Goal: Check status: Check status

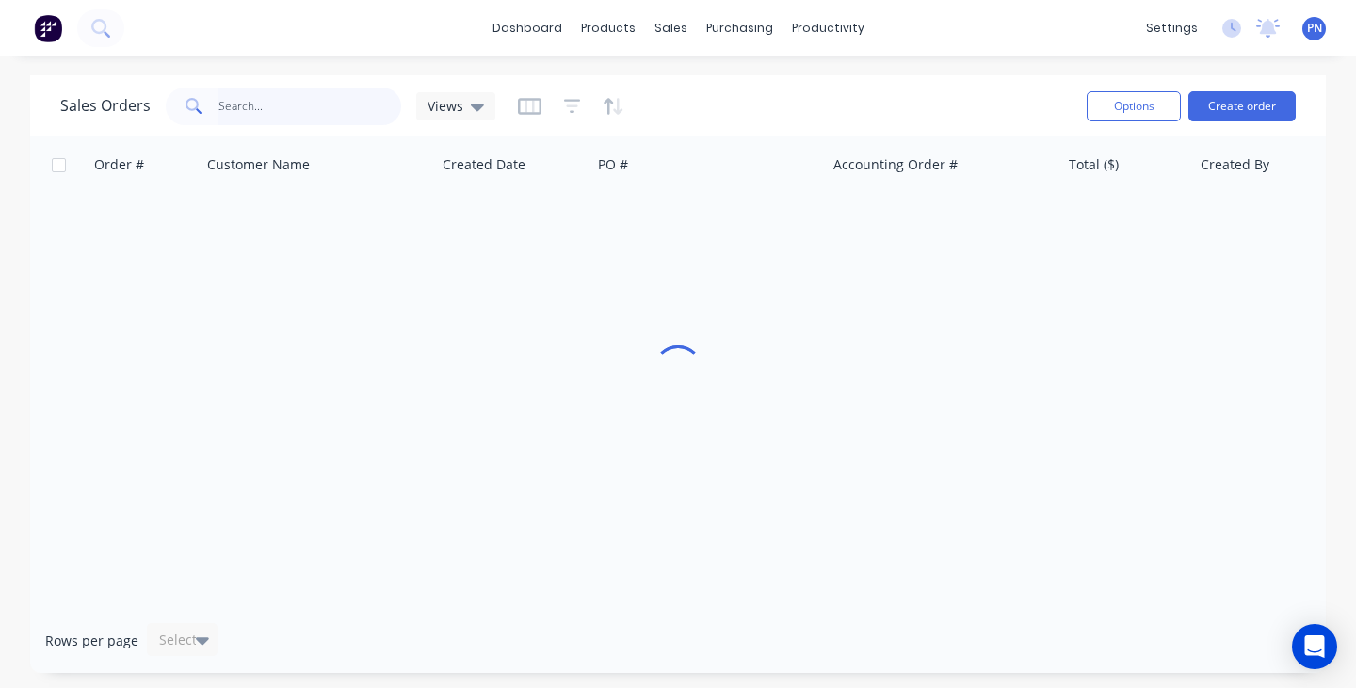
click at [348, 104] on input "text" at bounding box center [310, 107] width 184 height 38
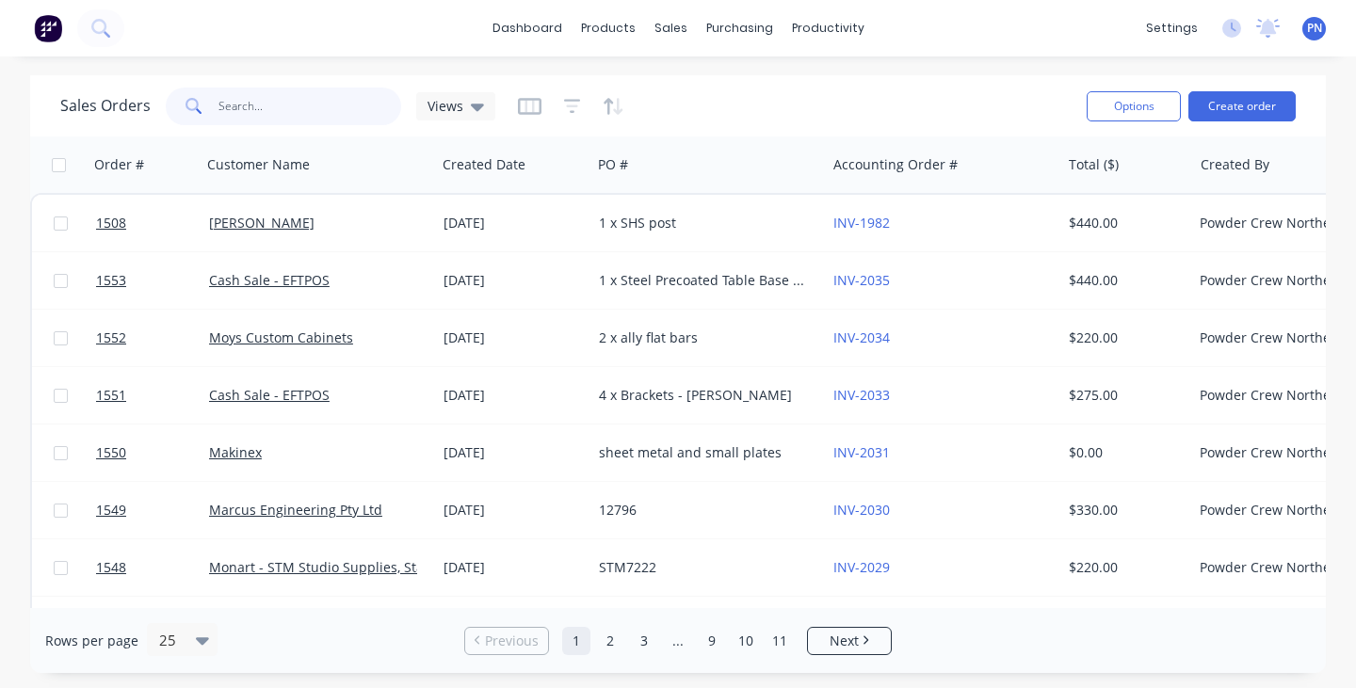
click at [348, 104] on input "text" at bounding box center [310, 107] width 184 height 38
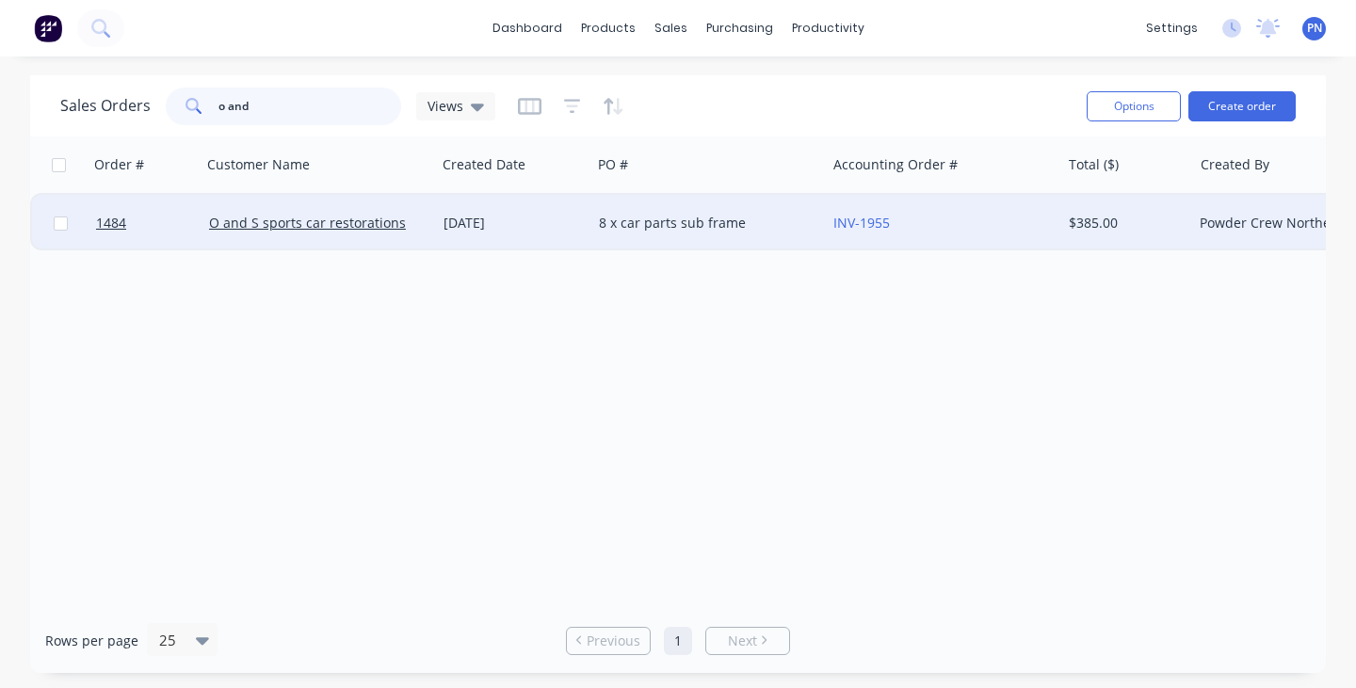
type input "o and"
click at [425, 225] on div "O and S sports car restorations" at bounding box center [318, 223] width 219 height 19
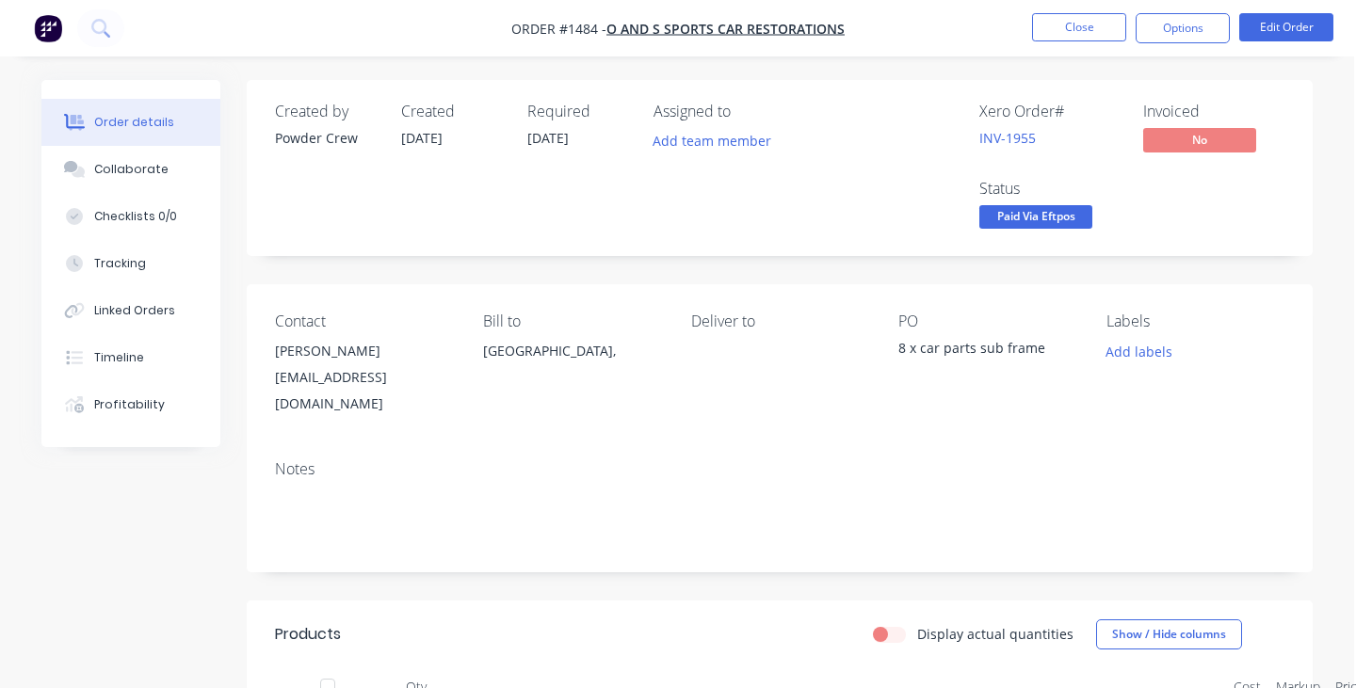
scroll to position [0, 2]
click at [1089, 19] on button "Close" at bounding box center [1079, 27] width 94 height 28
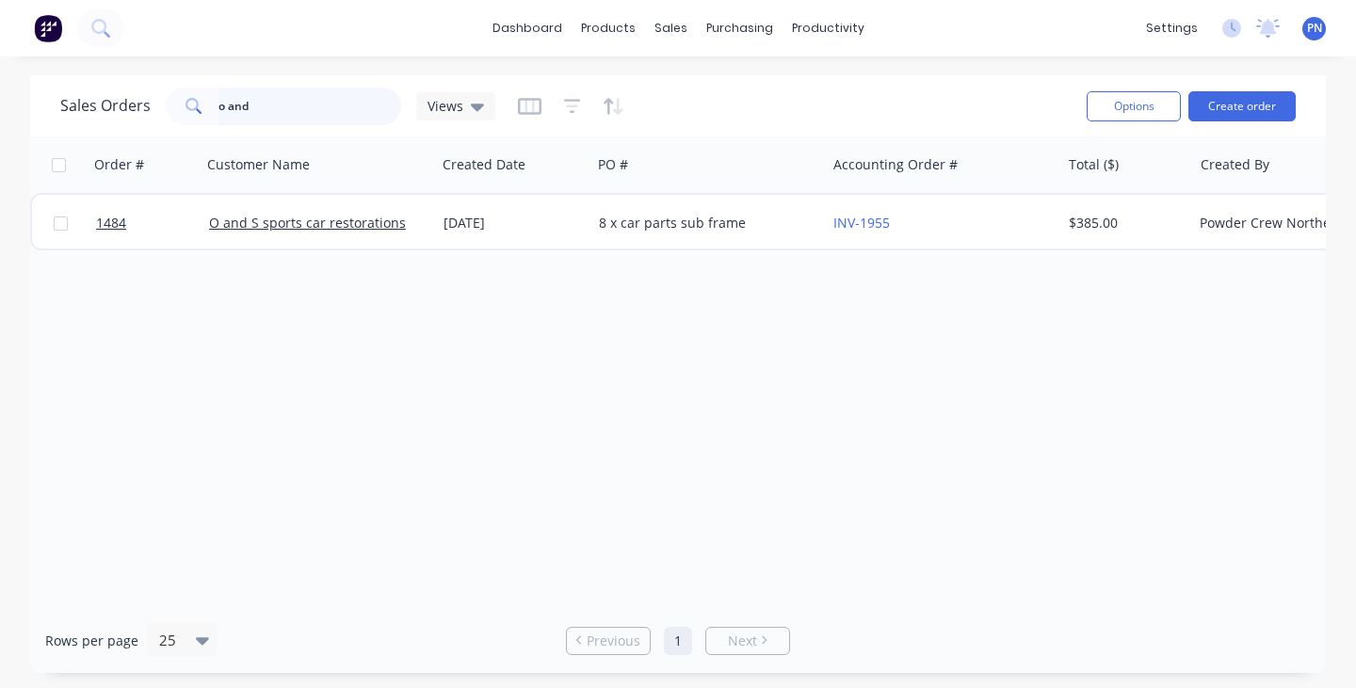
click at [324, 98] on input "o and" at bounding box center [310, 107] width 184 height 38
click at [556, 107] on div at bounding box center [571, 106] width 106 height 30
click at [574, 111] on icon "button" at bounding box center [572, 106] width 17 height 19
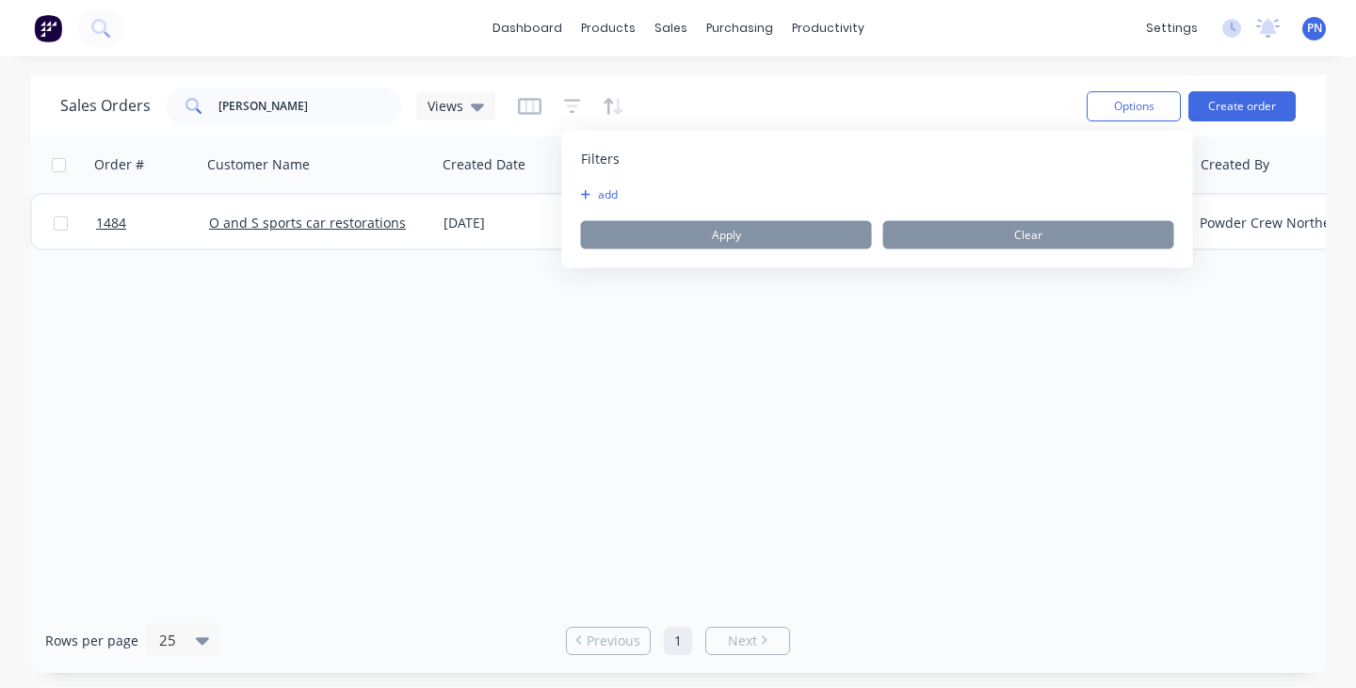
click at [611, 193] on button "add" at bounding box center [604, 194] width 47 height 15
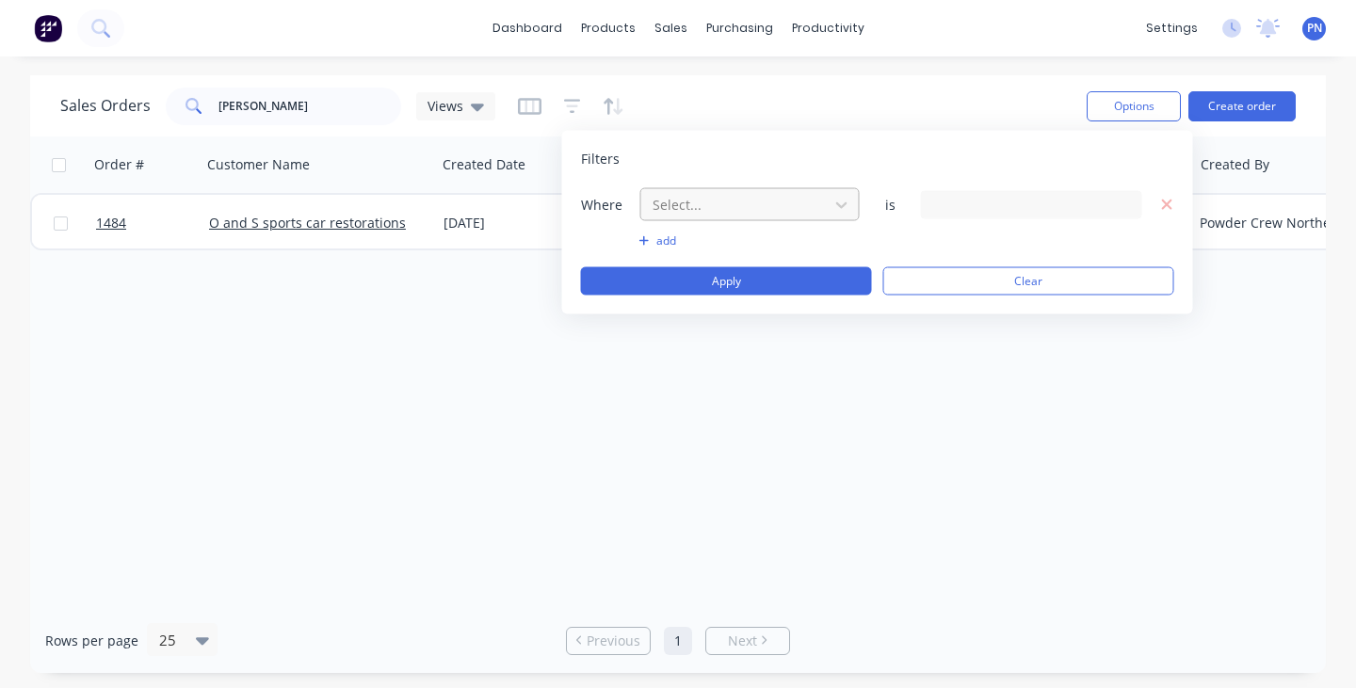
click at [719, 203] on div at bounding box center [735, 205] width 169 height 24
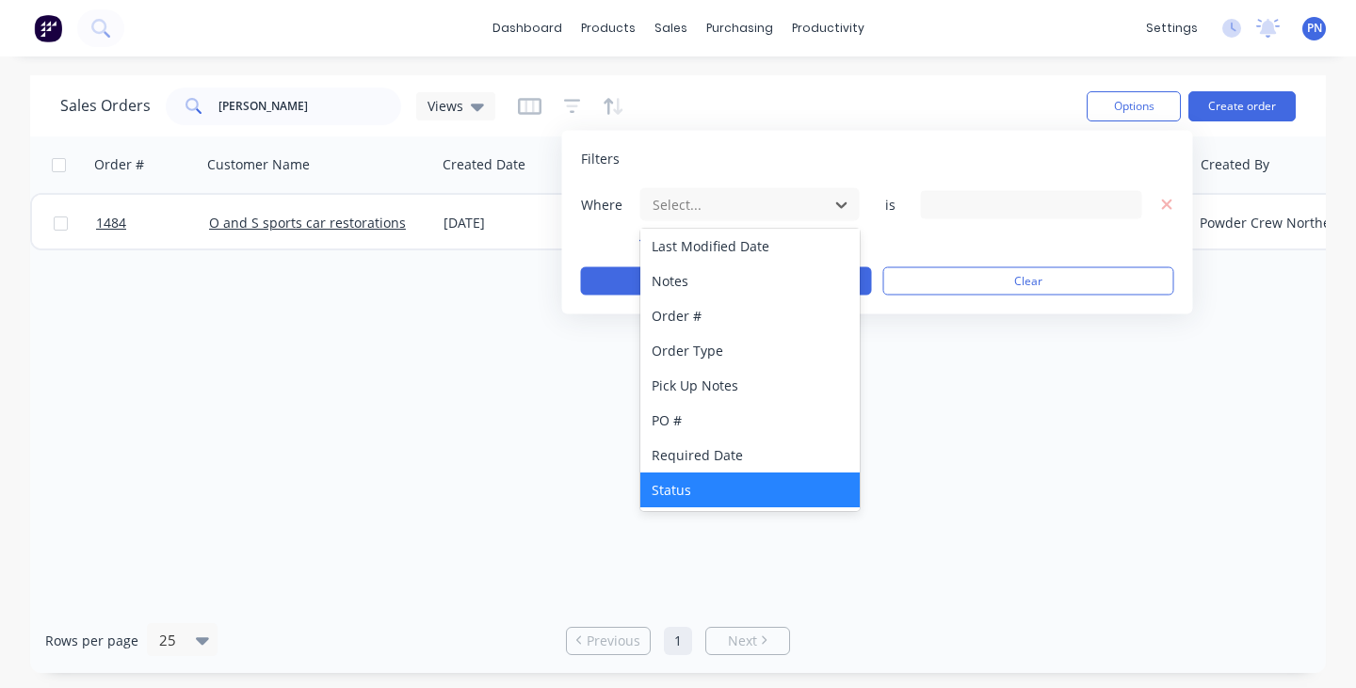
scroll to position [457, 0]
click at [712, 481] on div "Status" at bounding box center [749, 490] width 219 height 35
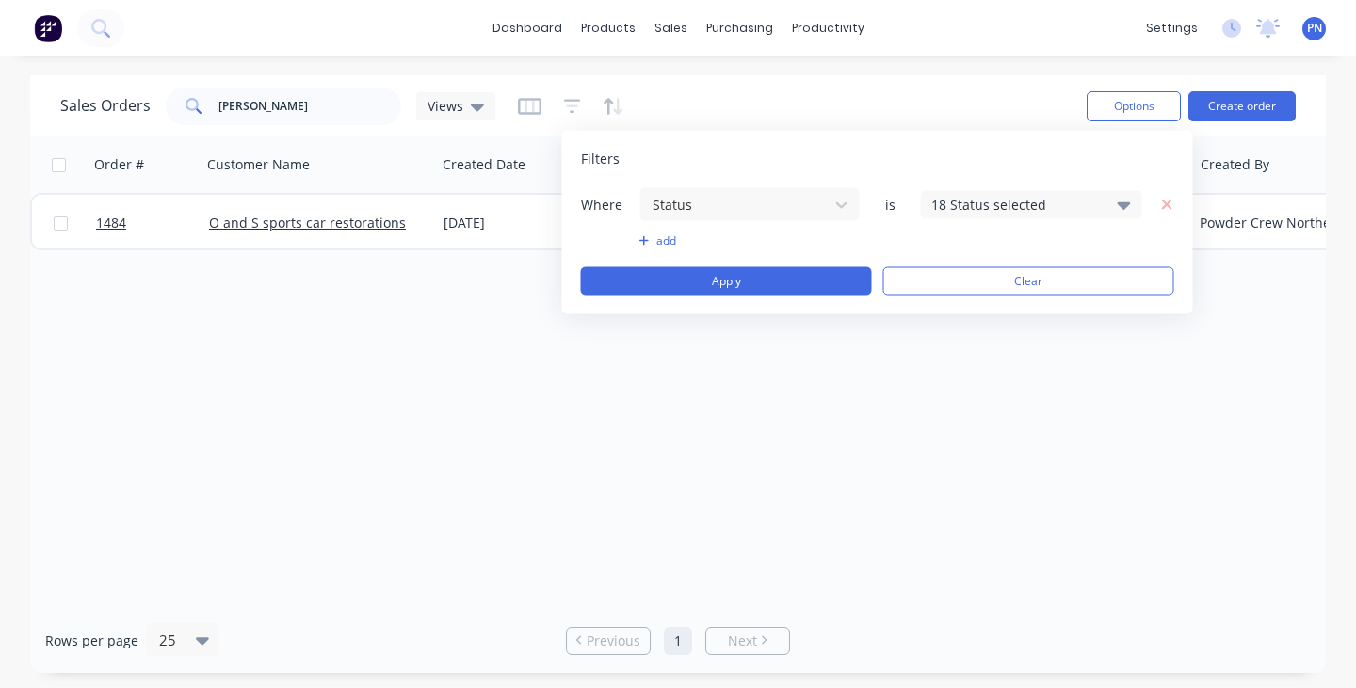
click at [944, 214] on div "18 Status selected" at bounding box center [1016, 205] width 170 height 20
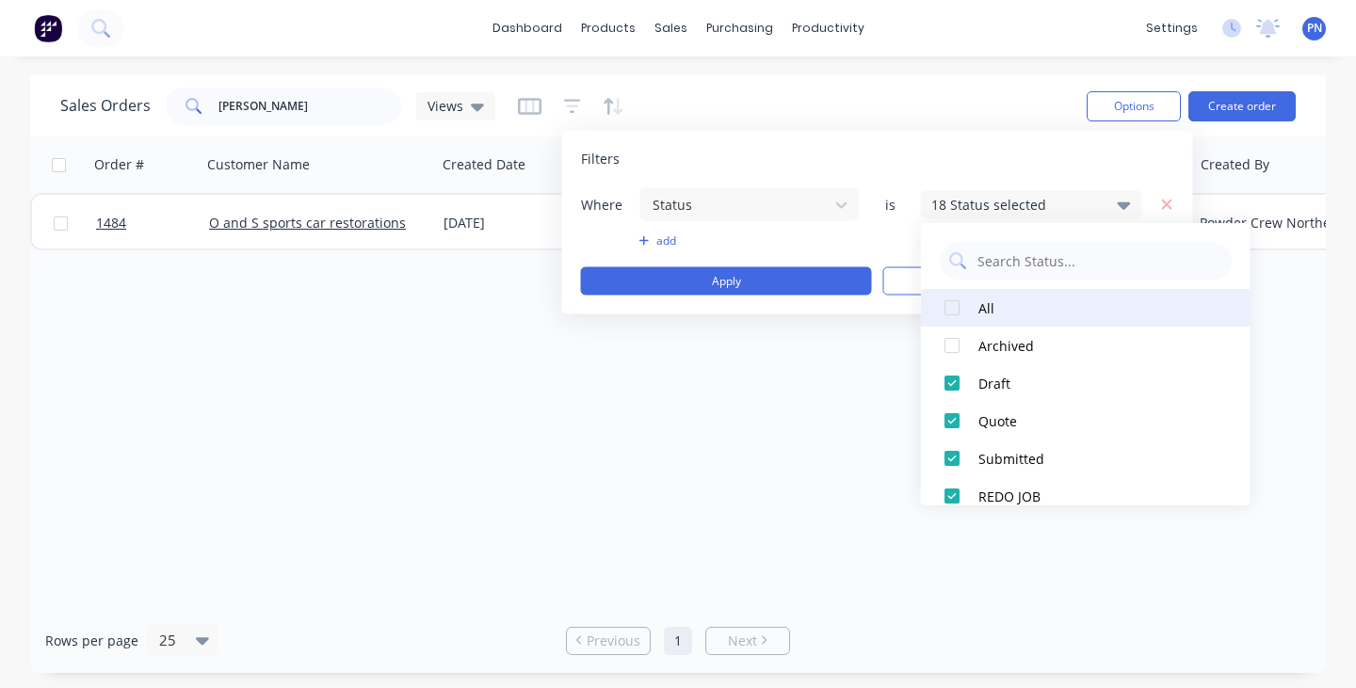
click at [954, 301] on div at bounding box center [952, 308] width 38 height 38
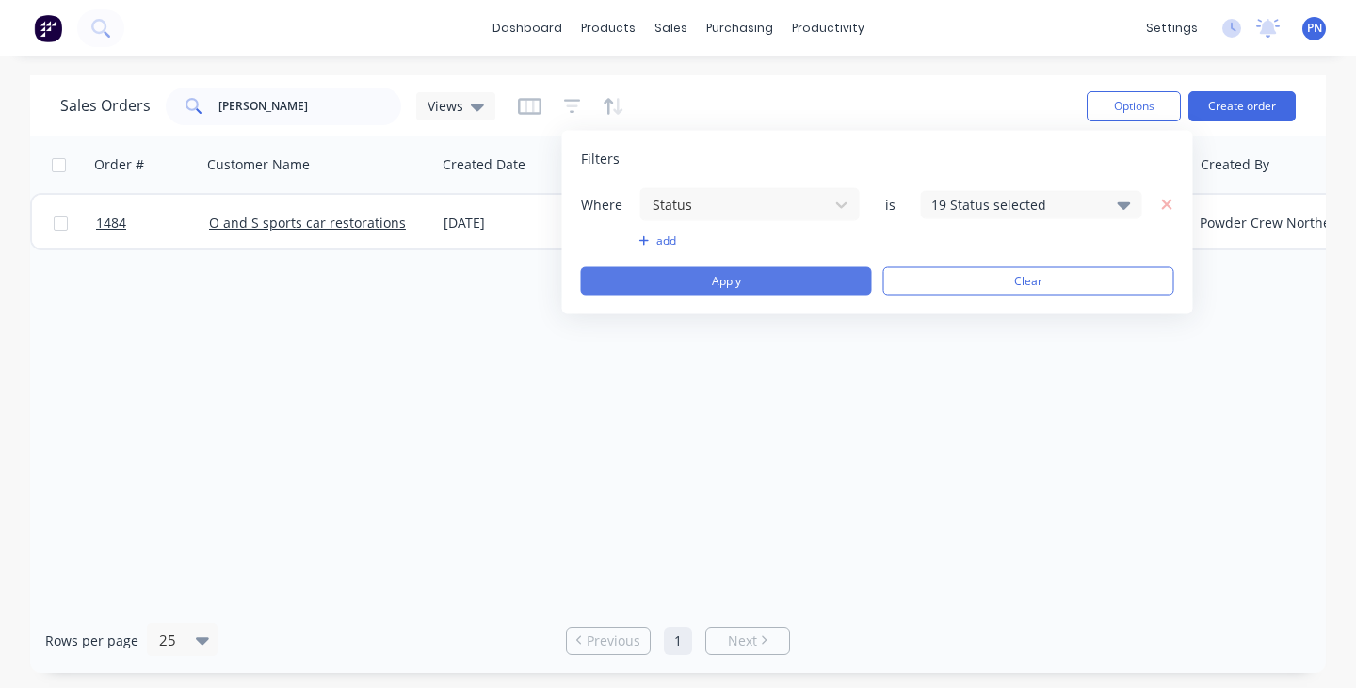
click at [812, 282] on button "Apply" at bounding box center [726, 281] width 291 height 28
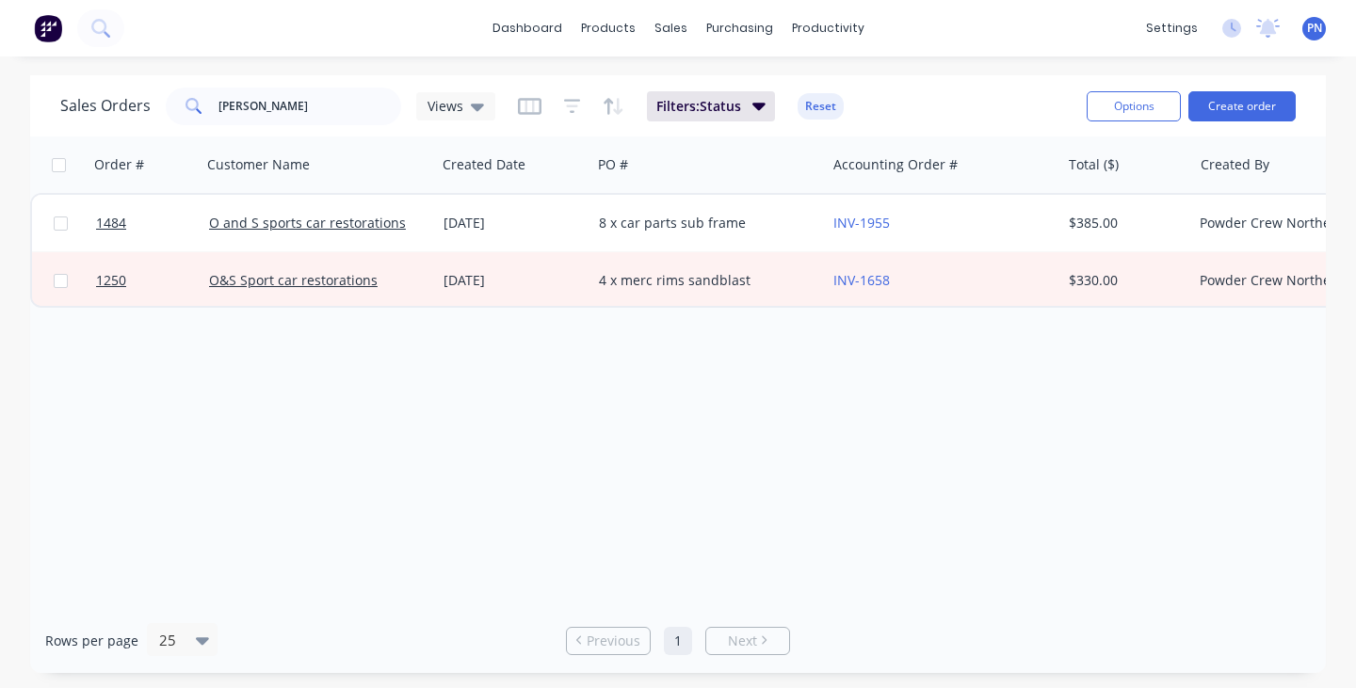
scroll to position [0, 0]
click at [314, 112] on input "[PERSON_NAME]" at bounding box center [310, 107] width 184 height 38
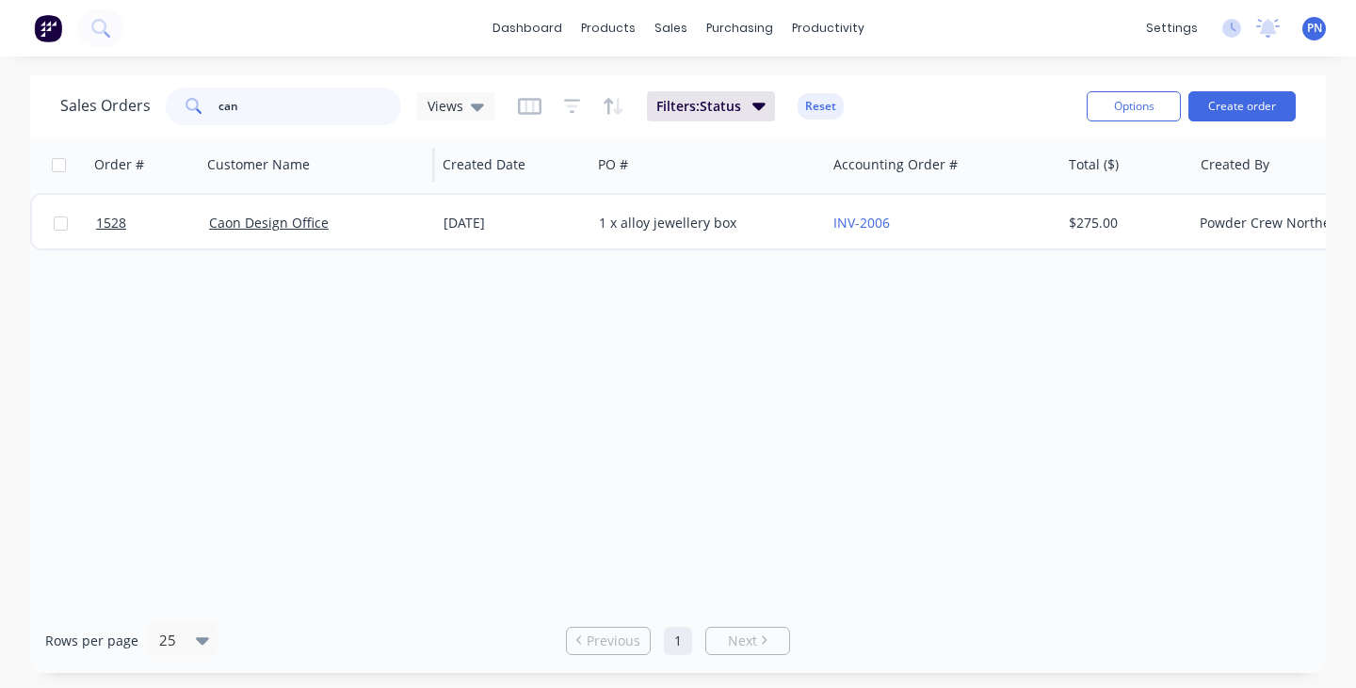
type input "can"
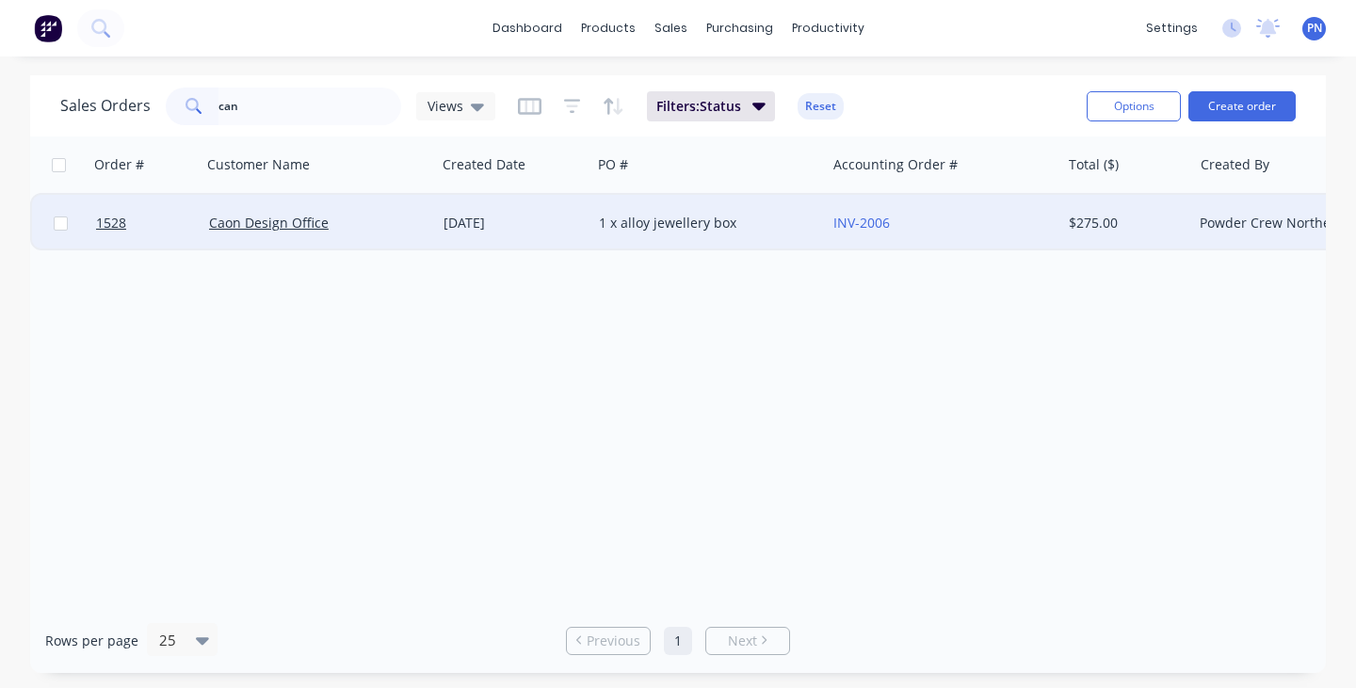
drag, startPoint x: 258, startPoint y: 138, endPoint x: 368, endPoint y: 239, distance: 149.3
click at [368, 239] on div "Caon Design Office" at bounding box center [319, 223] width 235 height 57
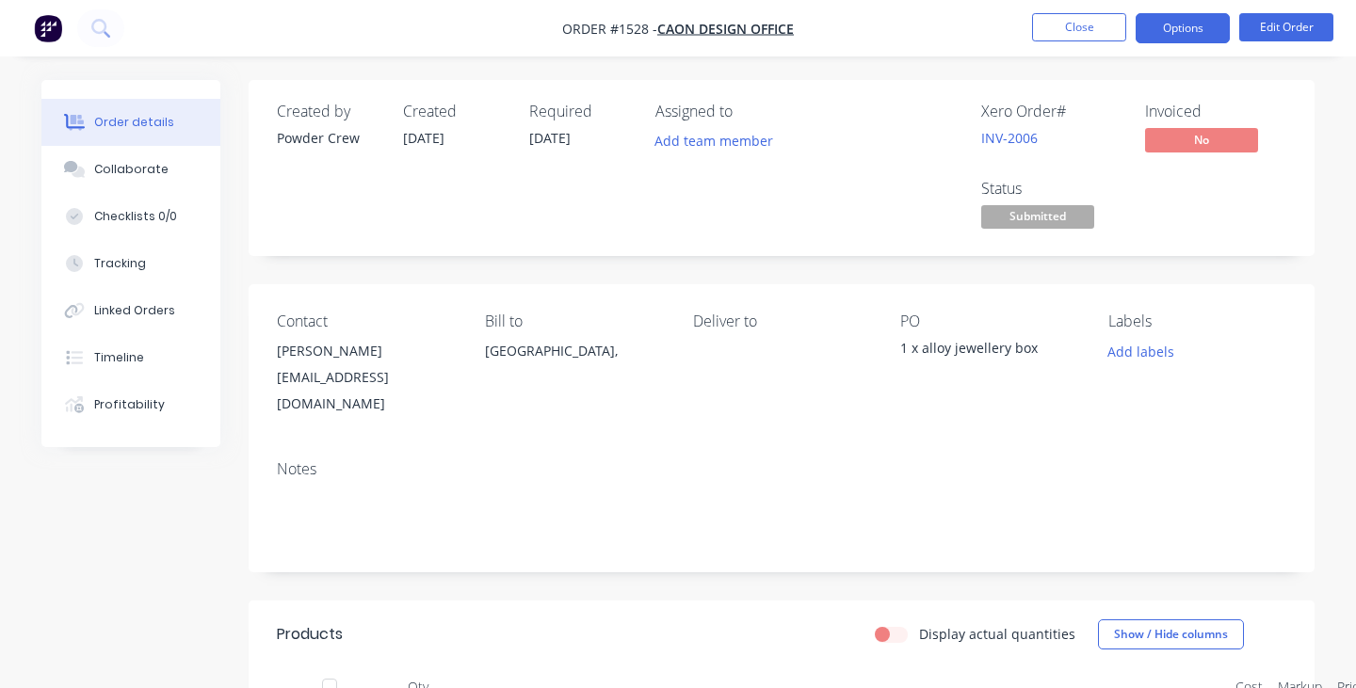
click at [1179, 21] on button "Options" at bounding box center [1183, 28] width 94 height 30
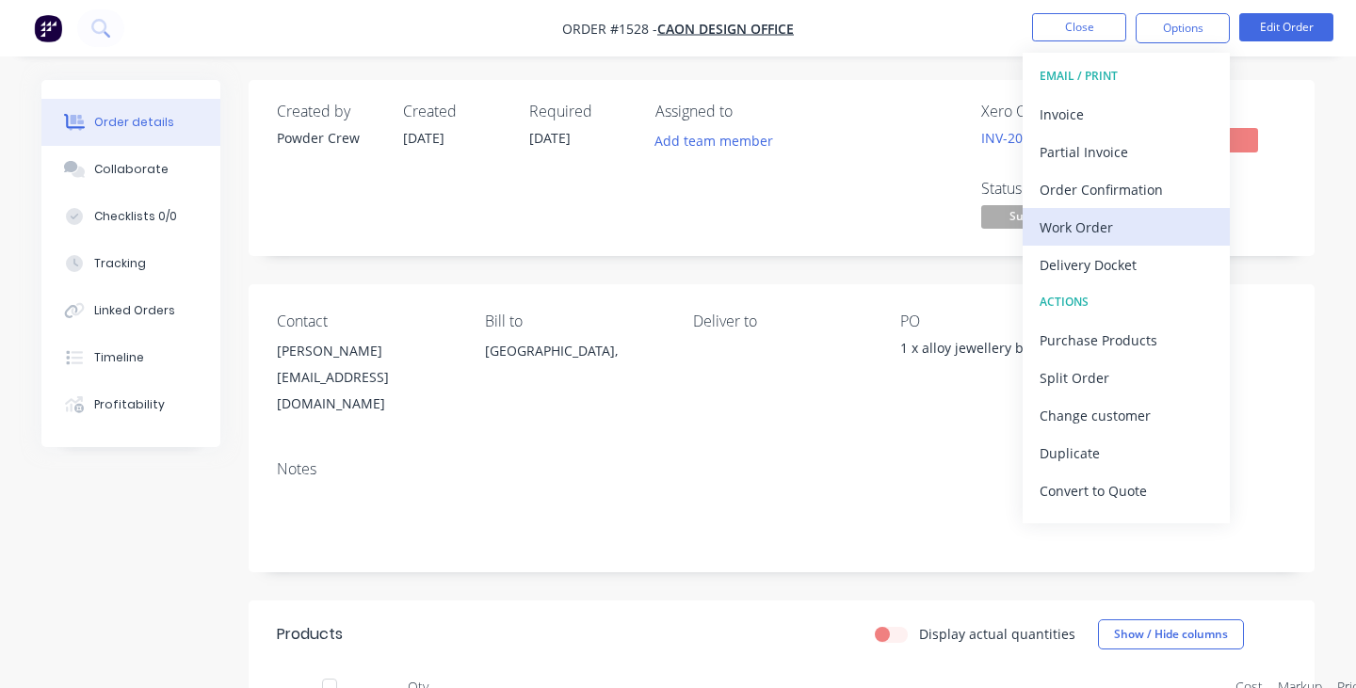
click at [1117, 214] on div "Work Order" at bounding box center [1126, 227] width 173 height 27
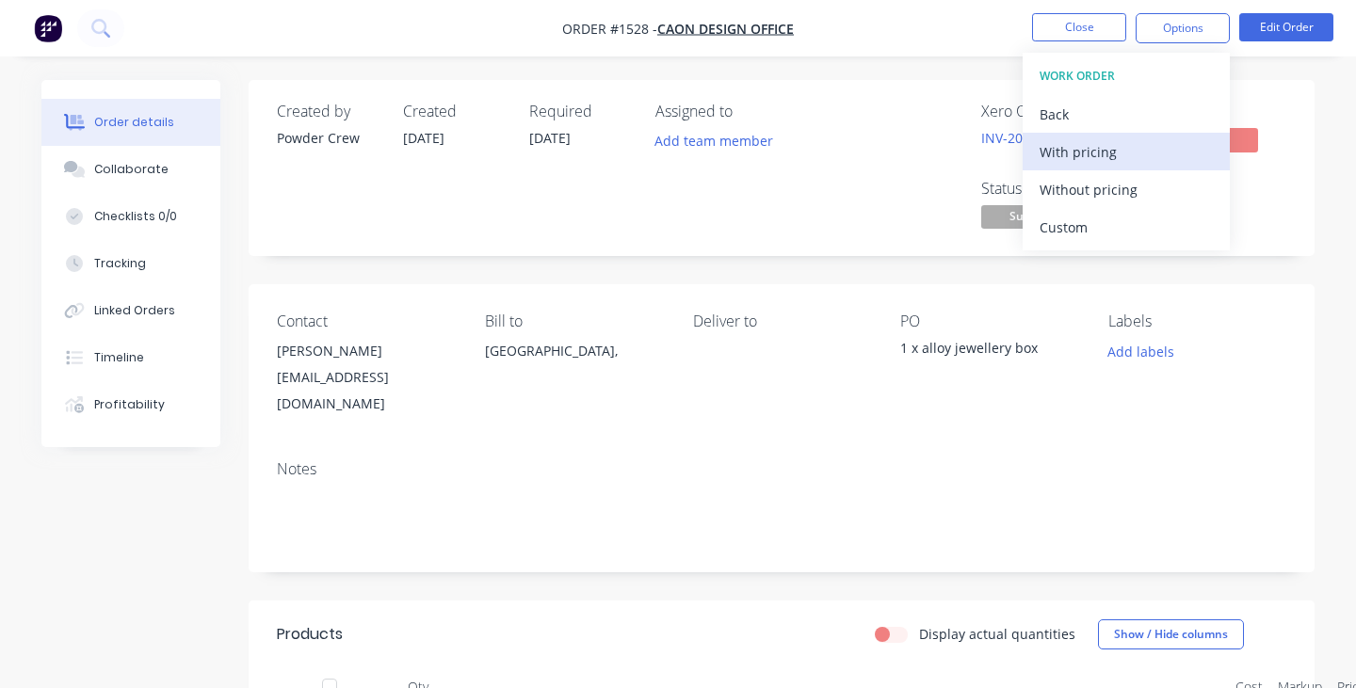
click at [1103, 149] on div "With pricing" at bounding box center [1126, 151] width 173 height 27
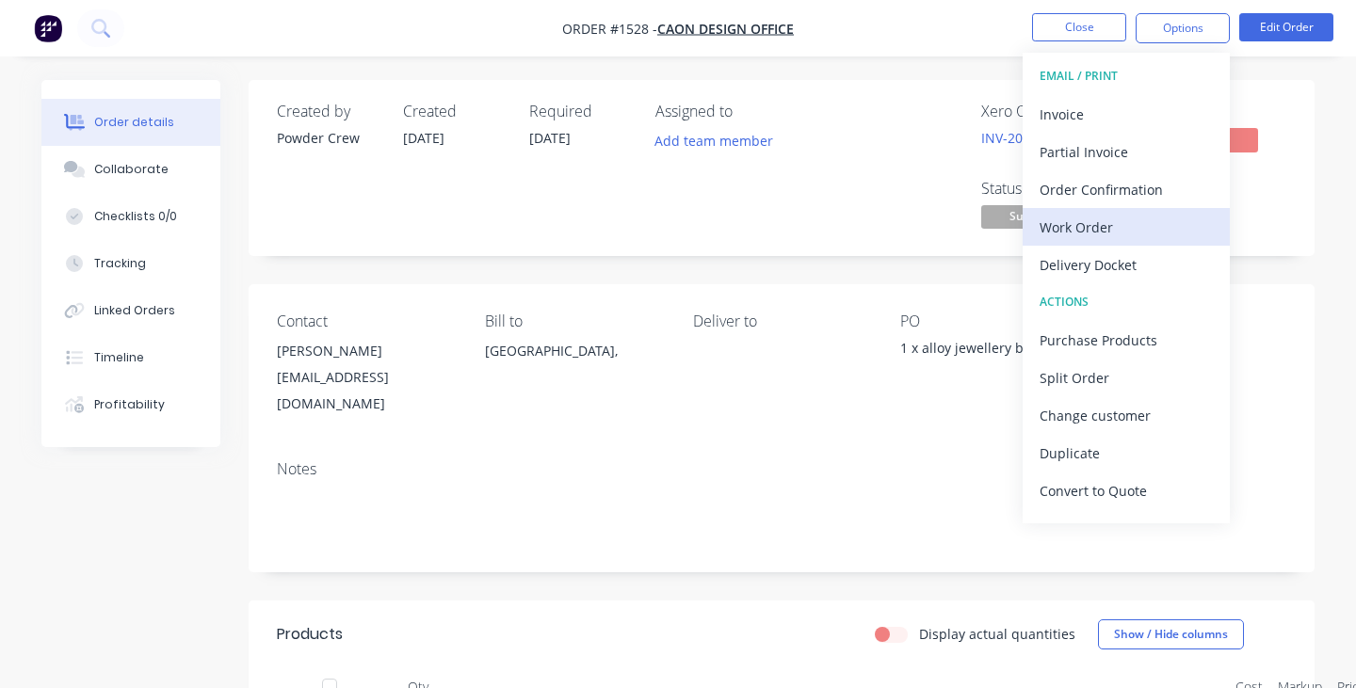
click at [1084, 227] on div "Work Order" at bounding box center [1126, 227] width 173 height 27
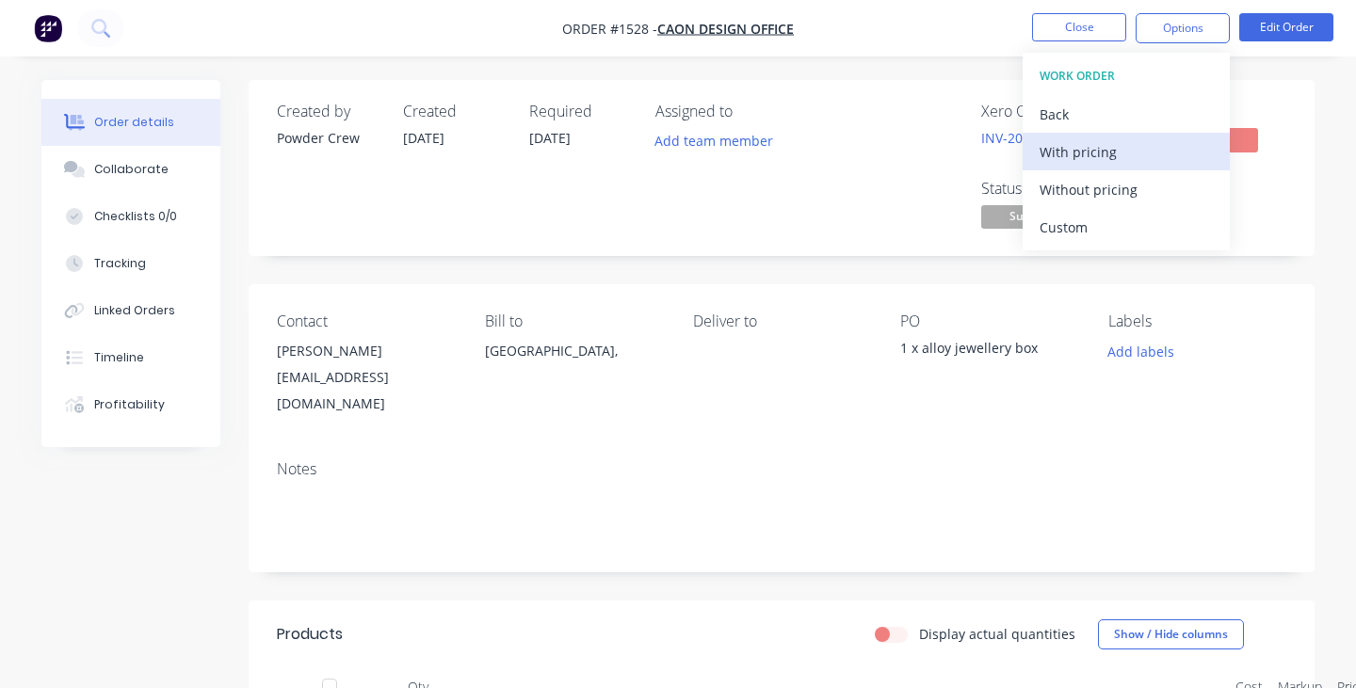
click at [1091, 158] on div "With pricing" at bounding box center [1126, 151] width 173 height 27
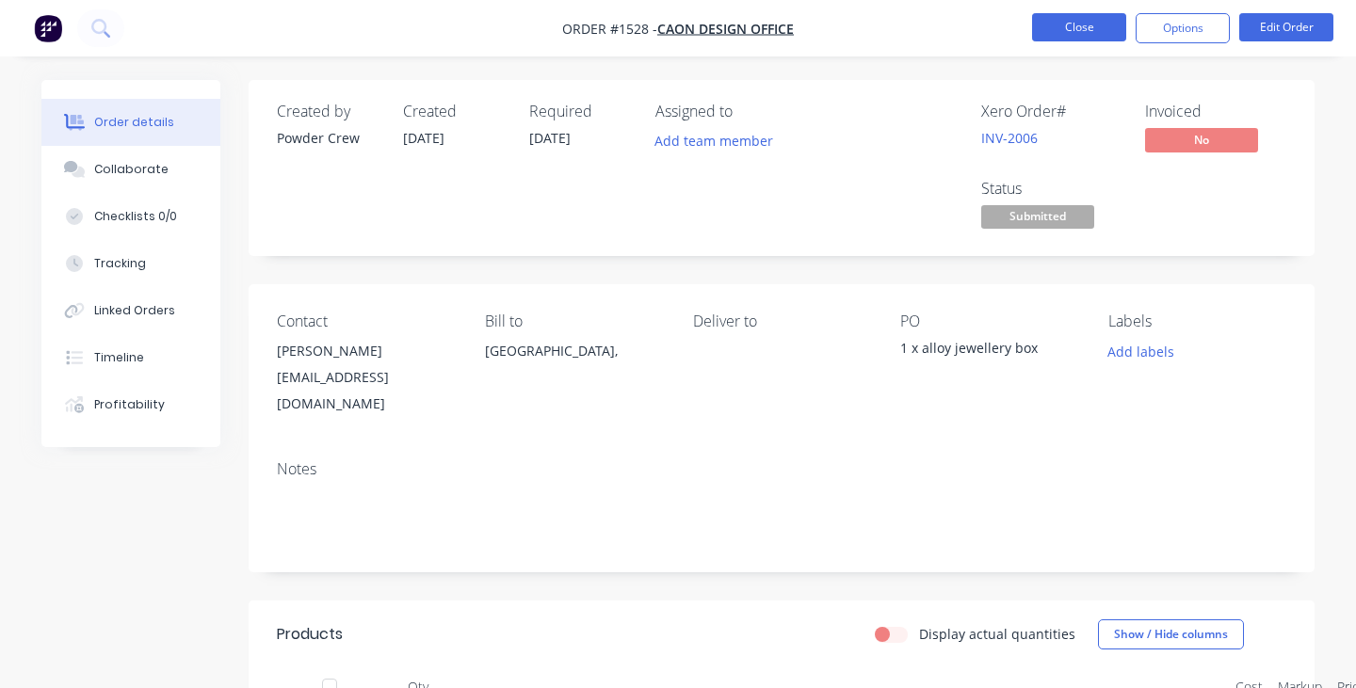
click at [1072, 29] on button "Close" at bounding box center [1079, 27] width 94 height 28
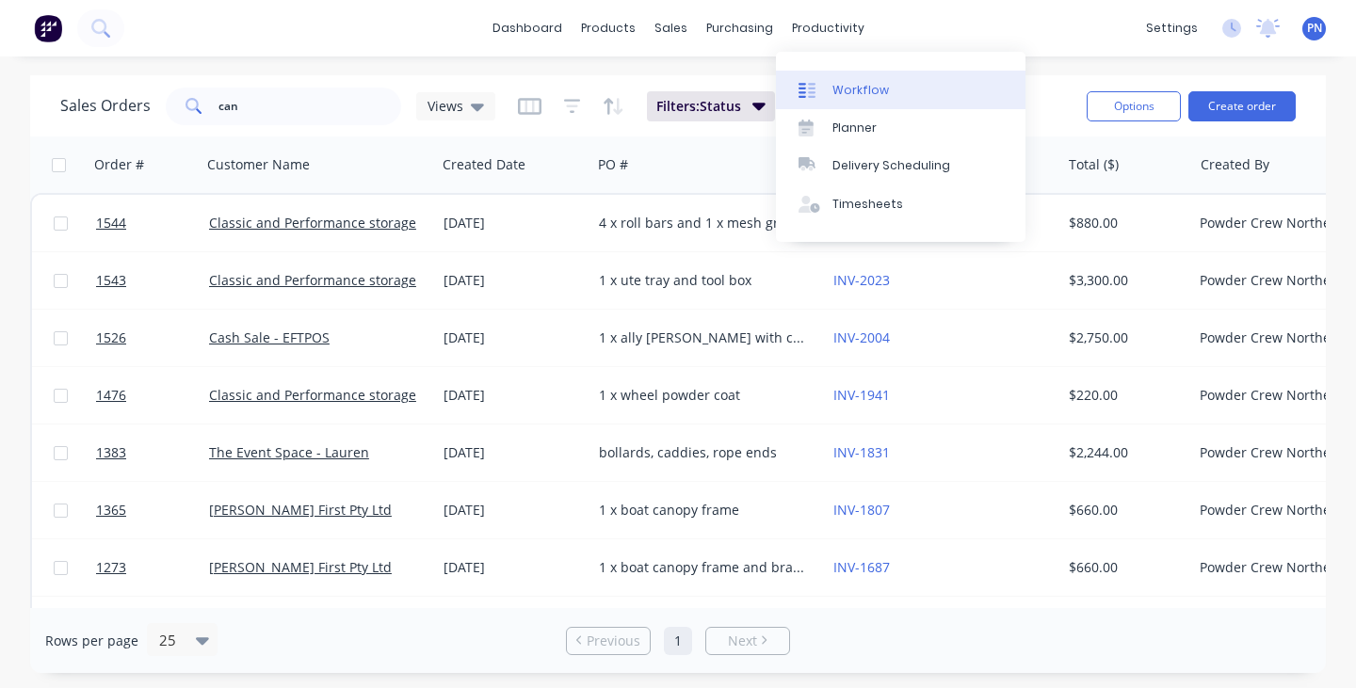
click at [845, 88] on div "Workflow" at bounding box center [861, 90] width 57 height 17
